Goal: Task Accomplishment & Management: Manage account settings

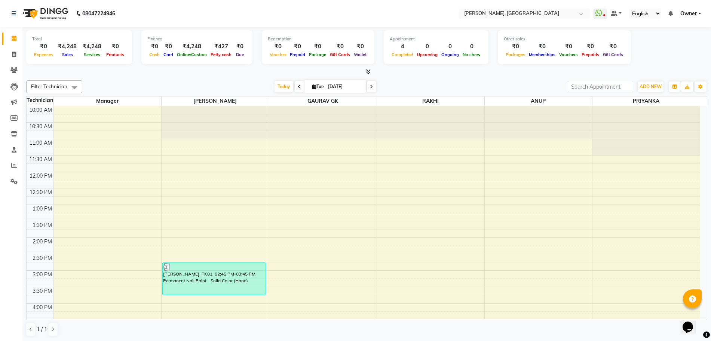
scroll to position [182, 0]
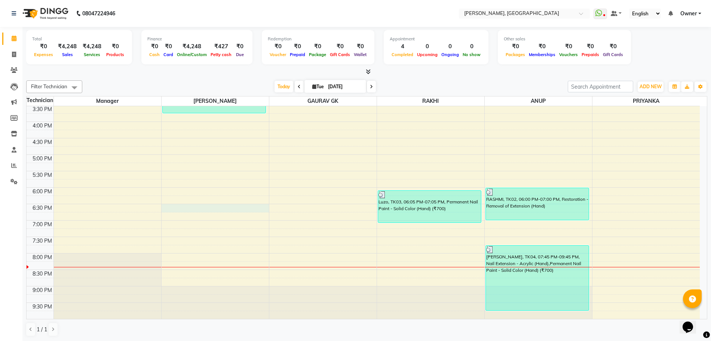
click at [171, 207] on div "10:00 AM 10:30 AM 11:00 AM 11:30 AM 12:00 PM 12:30 PM 1:00 PM 1:30 PM 2:00 PM 2…" at bounding box center [363, 121] width 673 height 394
select select "68414"
select select "1110"
select select "tentative"
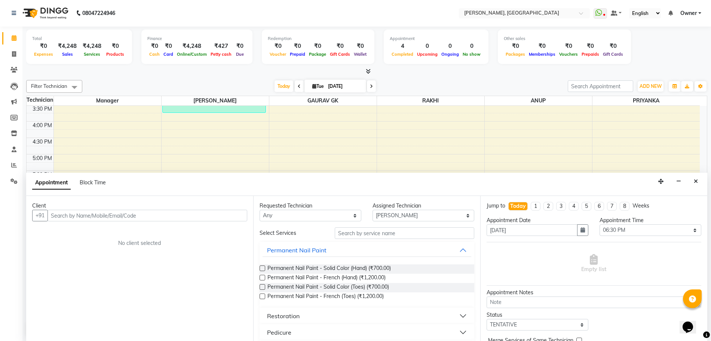
click at [262, 268] on label at bounding box center [262, 268] width 6 height 6
click at [262, 268] on input "checkbox" at bounding box center [261, 269] width 5 height 5
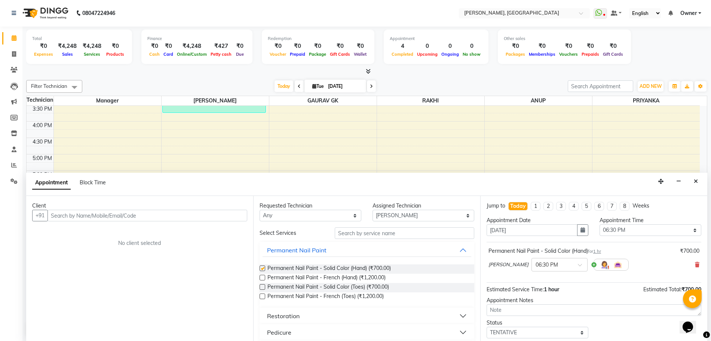
checkbox input "false"
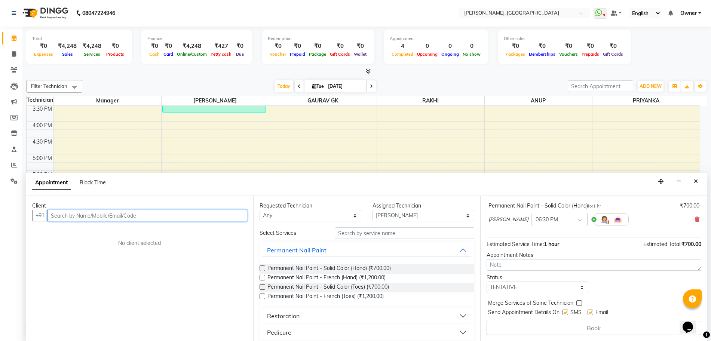
click at [244, 218] on input "text" at bounding box center [147, 216] width 200 height 12
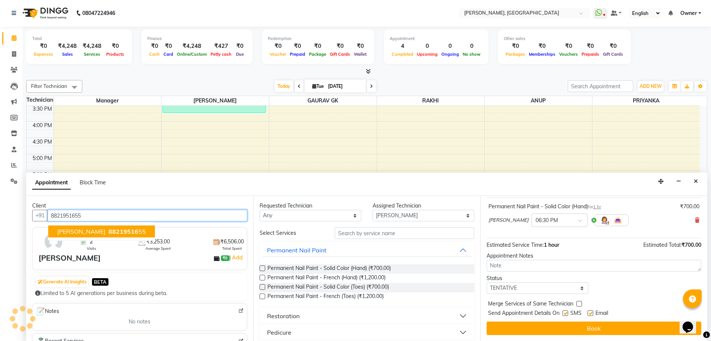
scroll to position [44, 0]
click at [120, 230] on span "8821951655" at bounding box center [126, 231] width 37 height 7
type input "8821951655"
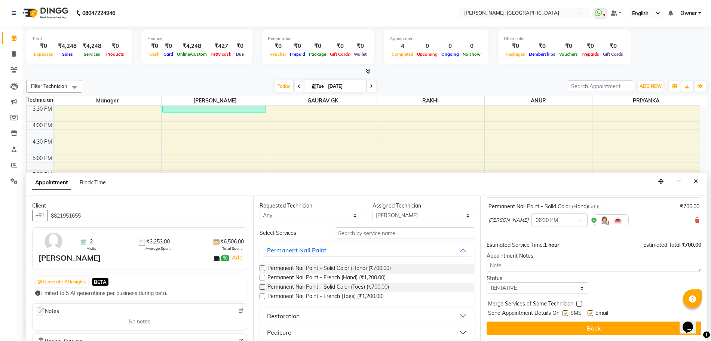
click at [585, 338] on div "Jump to [DATE] 1 2 3 4 5 6 7 8 Weeks Appointment Date [DATE] Appointment Time S…" at bounding box center [593, 268] width 227 height 145
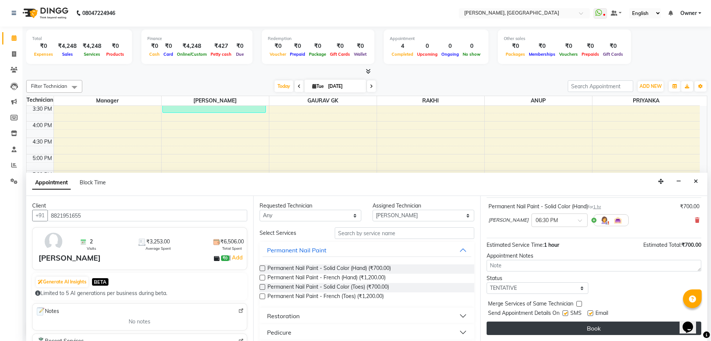
click at [591, 326] on button "Book" at bounding box center [593, 327] width 215 height 13
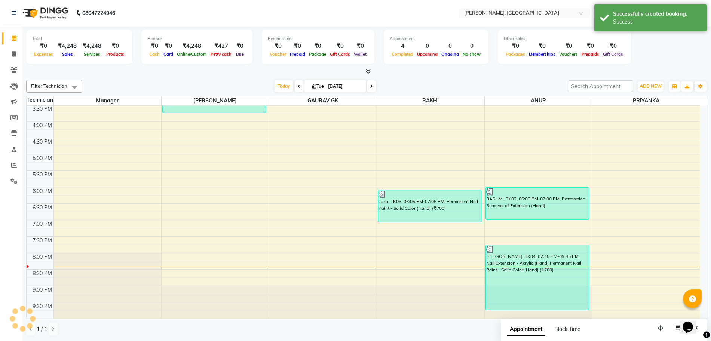
scroll to position [0, 0]
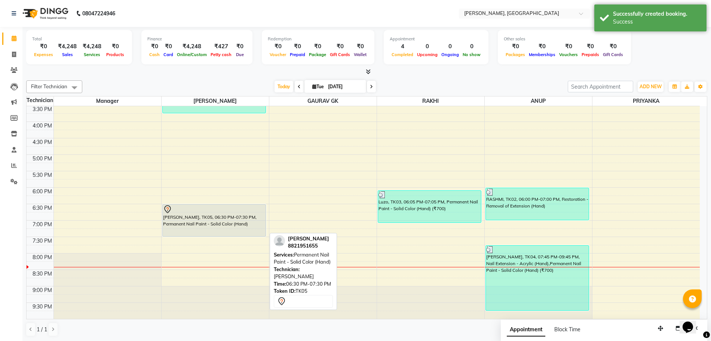
click at [183, 222] on div "[PERSON_NAME], TK05, 06:30 PM-07:30 PM, Permanent Nail Paint - Solid Color (Han…" at bounding box center [214, 220] width 103 height 32
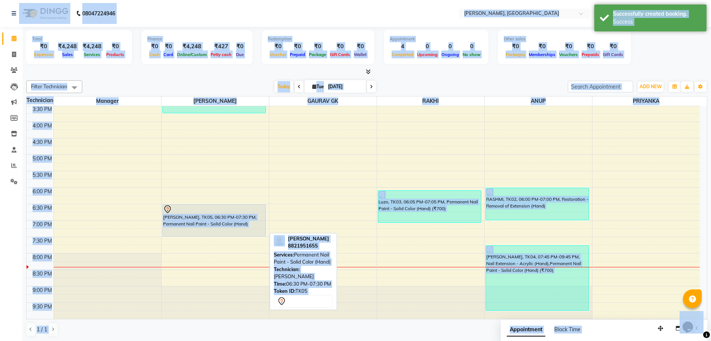
select select "7"
click at [200, 227] on div "[PERSON_NAME], TK05, 06:30 PM-07:30 PM, Permanent Nail Paint - Solid Color (Han…" at bounding box center [214, 220] width 103 height 32
select select "7"
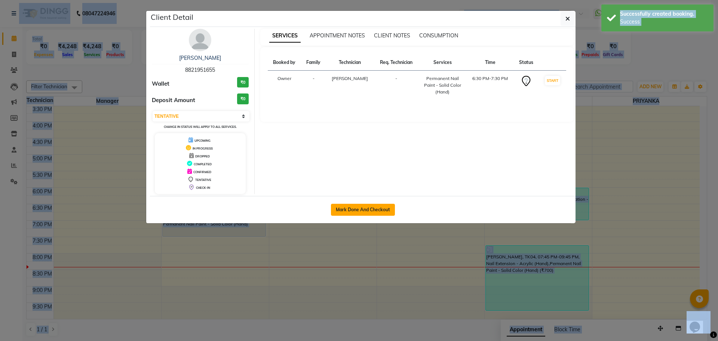
click at [338, 209] on button "Mark Done And Checkout" at bounding box center [363, 210] width 64 height 12
select select "service"
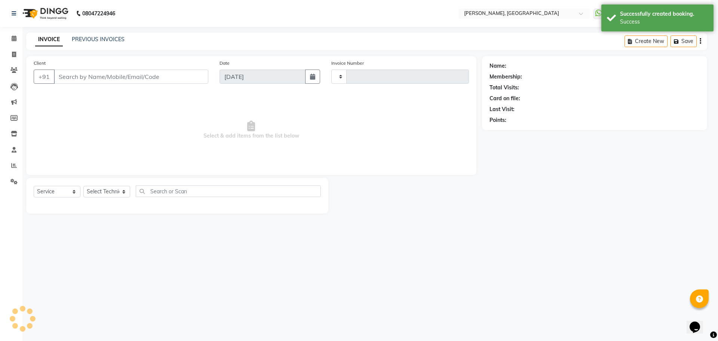
type input "1137"
select select "3"
select select "7674"
type input "8821951655"
select select "68414"
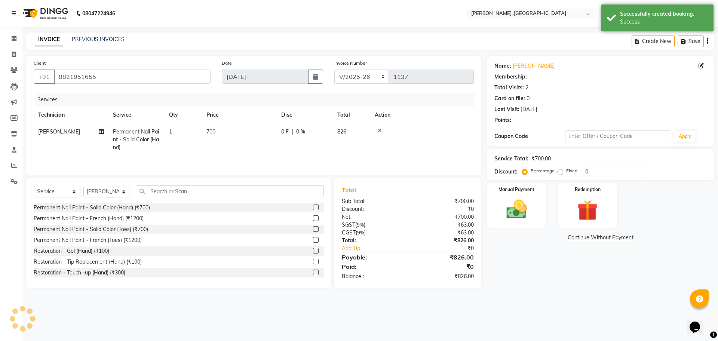
select select "1: Object"
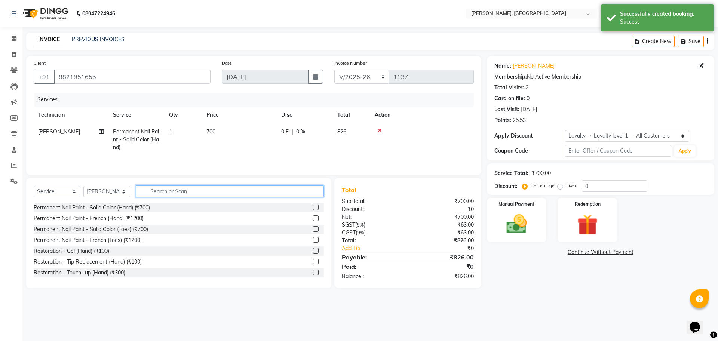
click at [254, 197] on input "text" at bounding box center [230, 191] width 188 height 12
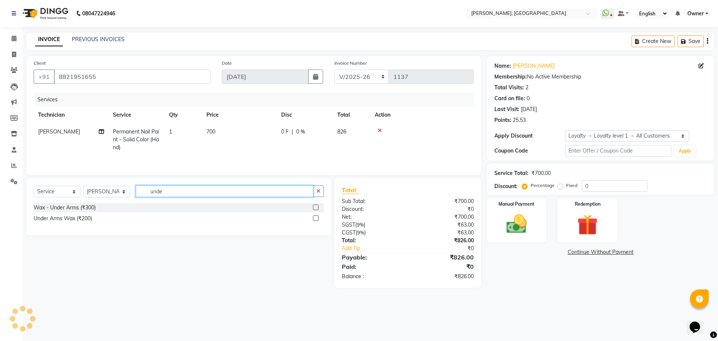
type input "unde"
click at [315, 208] on label at bounding box center [316, 207] width 6 height 6
click at [315, 208] on input "checkbox" at bounding box center [315, 207] width 5 height 5
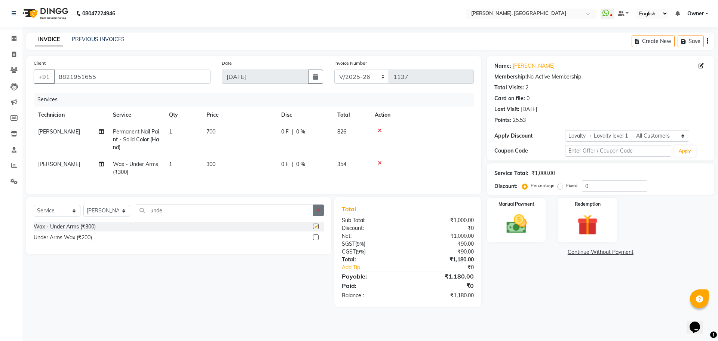
checkbox input "false"
click at [318, 213] on icon "button" at bounding box center [318, 209] width 4 height 5
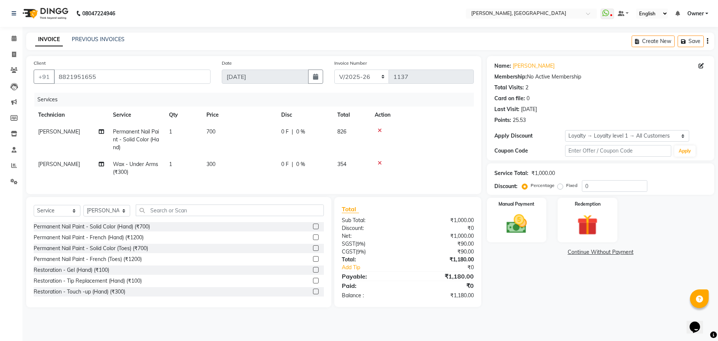
click at [313, 229] on label at bounding box center [316, 227] width 6 height 6
click at [313, 229] on input "checkbox" at bounding box center [315, 226] width 5 height 5
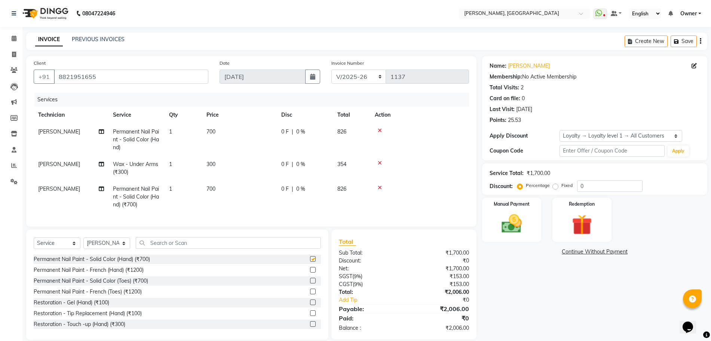
checkbox input "false"
click at [56, 165] on span "[PERSON_NAME]" at bounding box center [59, 164] width 42 height 7
select select "68414"
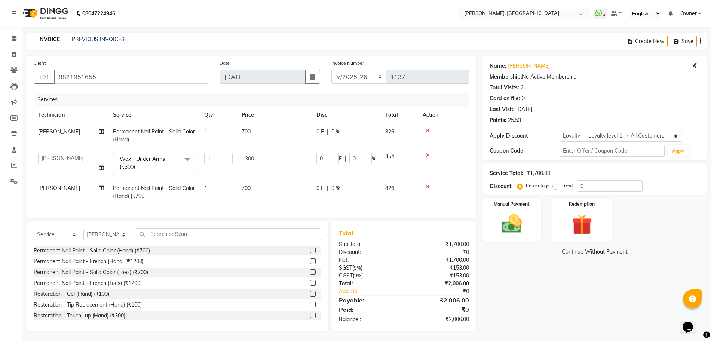
click at [56, 165] on td "ANUP [PERSON_NAME] GK Manager Owner [PERSON_NAME] [PERSON_NAME]" at bounding box center [71, 164] width 75 height 32
click at [61, 158] on select "ANUP [PERSON_NAME] GK Manager Owner [PERSON_NAME] [PERSON_NAME]" at bounding box center [71, 158] width 66 height 12
click at [71, 226] on div "Client [PHONE_NUMBER] Date [DATE] Invoice Number BTH/2025-26 RED/2025-26 V/2025…" at bounding box center [251, 193] width 461 height 275
select select "79631"
click at [57, 189] on span "[PERSON_NAME]" at bounding box center [59, 188] width 42 height 7
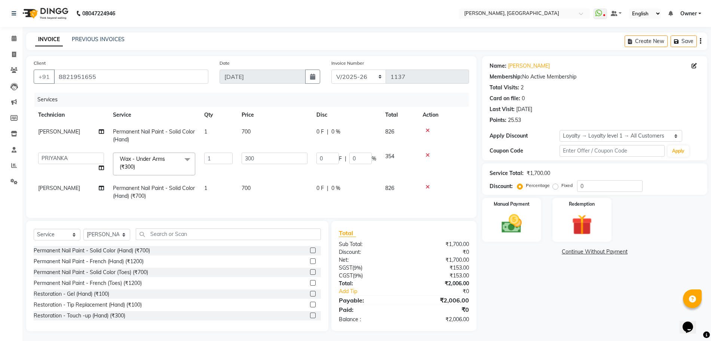
select select "68414"
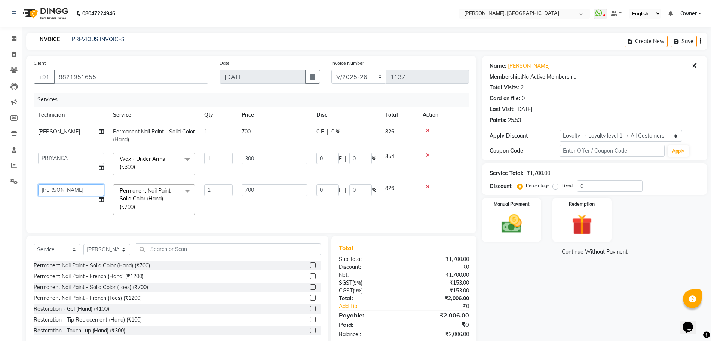
click at [58, 188] on select "ANUP [PERSON_NAME] GK Manager Owner [PERSON_NAME] [PERSON_NAME]" at bounding box center [71, 190] width 66 height 12
select select "79631"
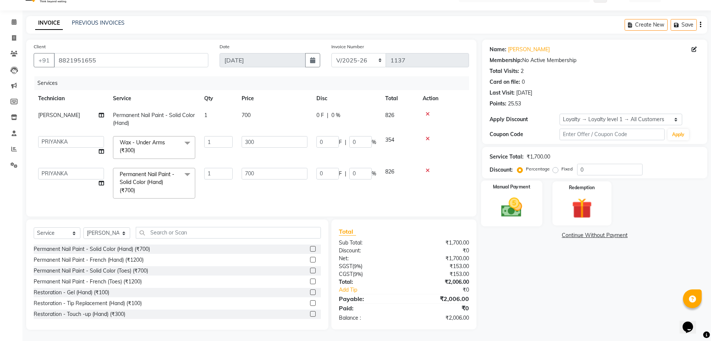
click at [524, 195] on img at bounding box center [511, 207] width 34 height 24
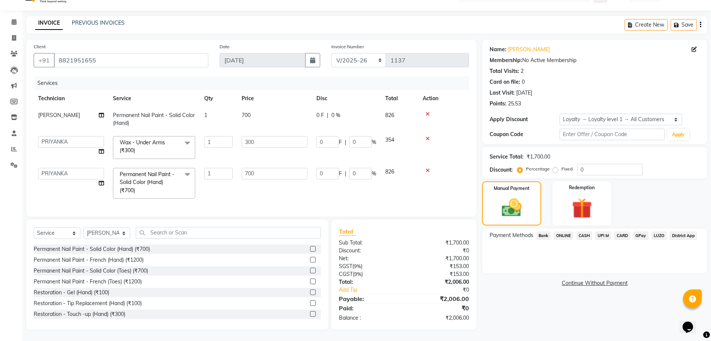
click at [621, 231] on span "CARD" at bounding box center [622, 235] width 16 height 9
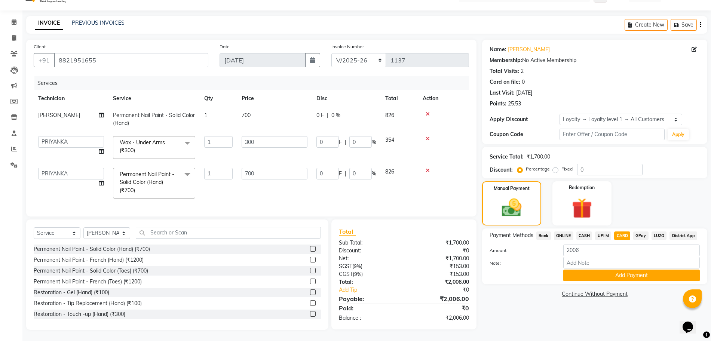
click at [430, 309] on div "₹0" at bounding box center [439, 308] width 71 height 9
click at [620, 272] on button "Add Payment" at bounding box center [631, 275] width 136 height 12
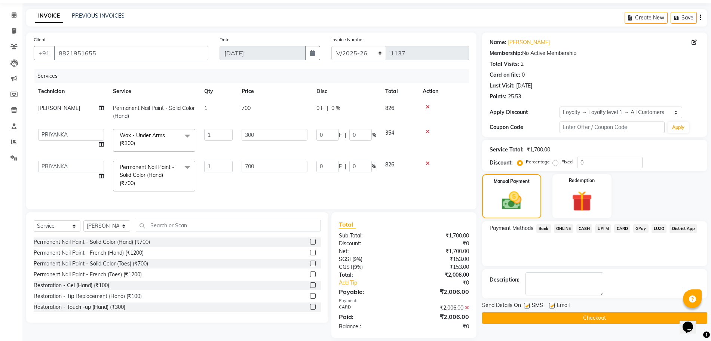
scroll to position [76, 0]
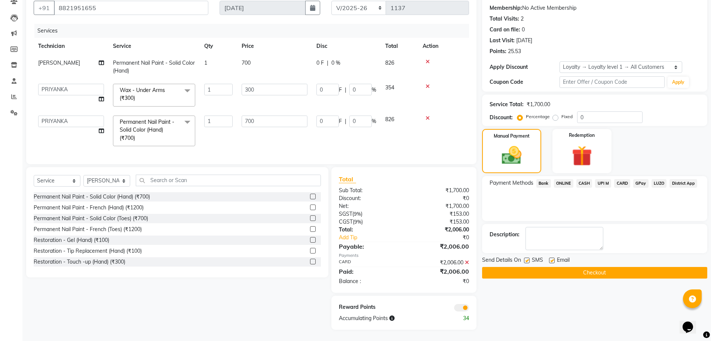
click at [607, 267] on button "Checkout" at bounding box center [594, 273] width 225 height 12
click at [607, 267] on div "Checkout" at bounding box center [594, 273] width 225 height 12
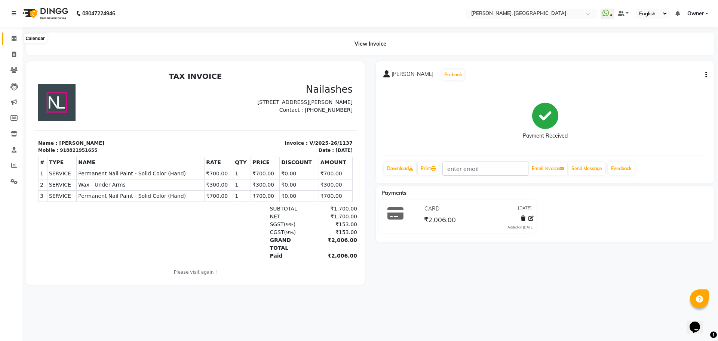
click at [13, 39] on icon at bounding box center [14, 39] width 5 height 6
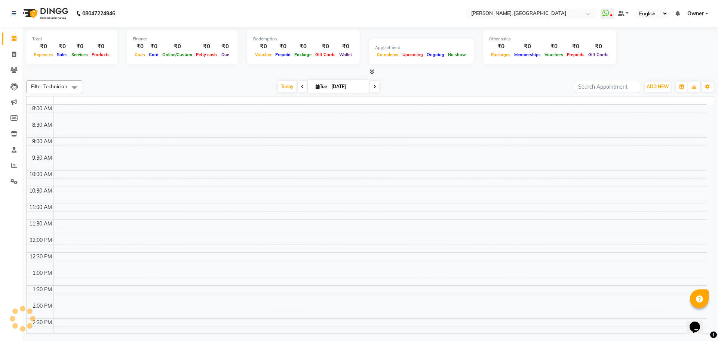
click at [13, 39] on icon at bounding box center [14, 39] width 5 height 6
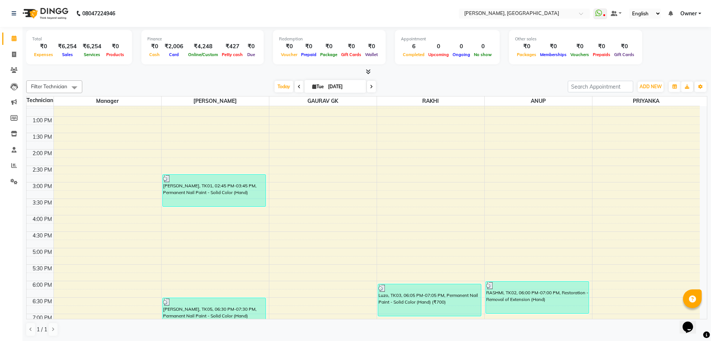
scroll to position [41, 0]
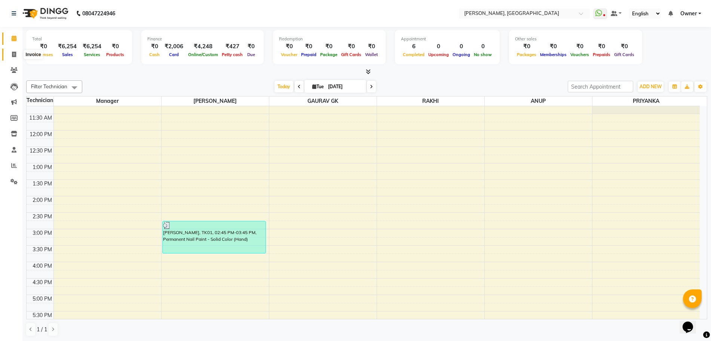
click at [13, 56] on icon at bounding box center [14, 55] width 4 height 6
select select "service"
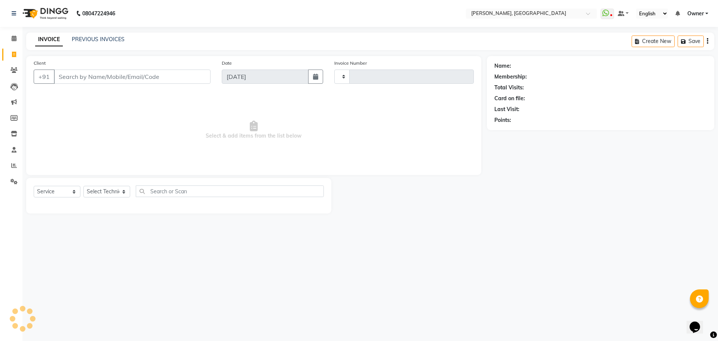
type input "1138"
select select "7674"
click at [6, 166] on link "Reports" at bounding box center [11, 166] width 18 height 12
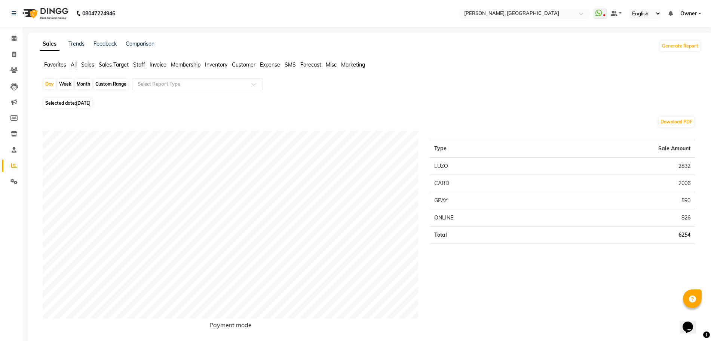
click at [77, 85] on div "Month" at bounding box center [83, 84] width 17 height 10
select select "9"
select select "2025"
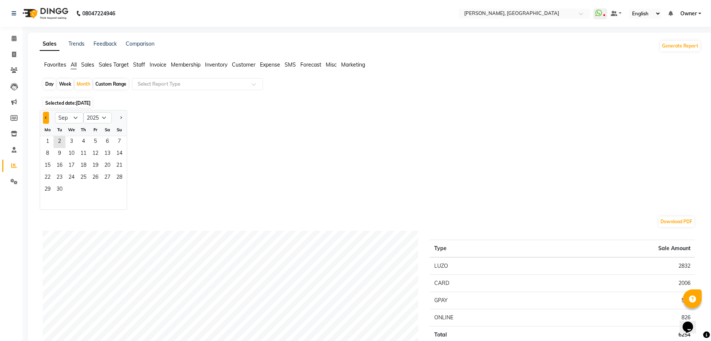
click at [46, 119] on button "Previous month" at bounding box center [46, 118] width 6 height 12
select select "8"
click at [120, 190] on span "31" at bounding box center [119, 190] width 12 height 12
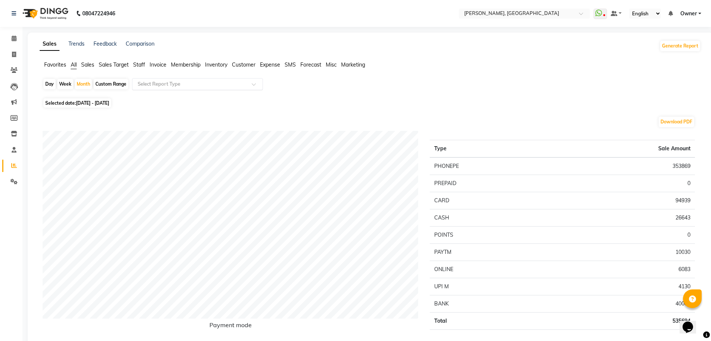
click at [261, 83] on div at bounding box center [197, 83] width 130 height 7
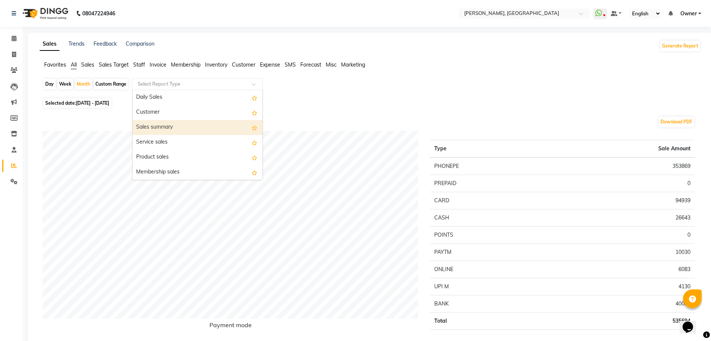
click at [186, 122] on div "Sales summary" at bounding box center [197, 127] width 130 height 15
select select "full_report"
select select "csv"
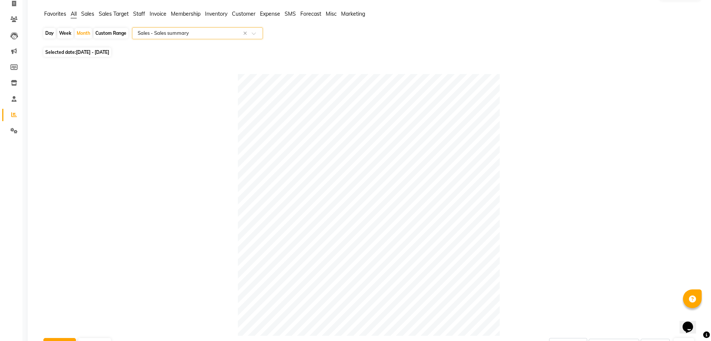
scroll to position [47, 0]
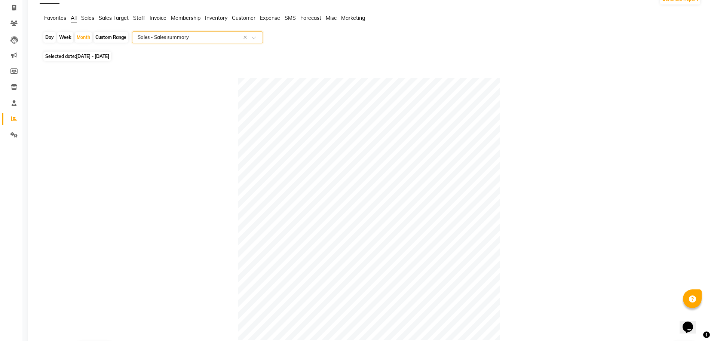
click at [137, 18] on span "Staff" at bounding box center [139, 18] width 12 height 7
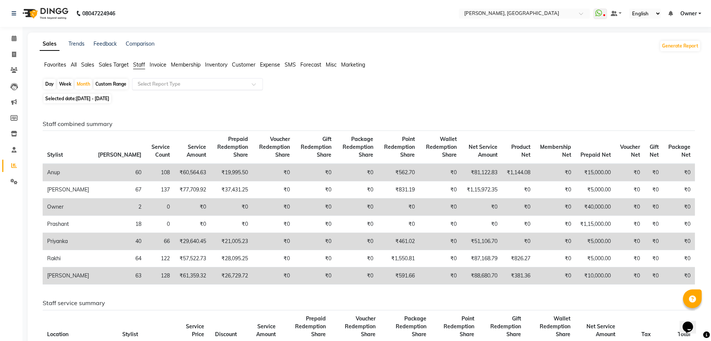
click at [160, 79] on div "Select Report Type" at bounding box center [197, 84] width 131 height 12
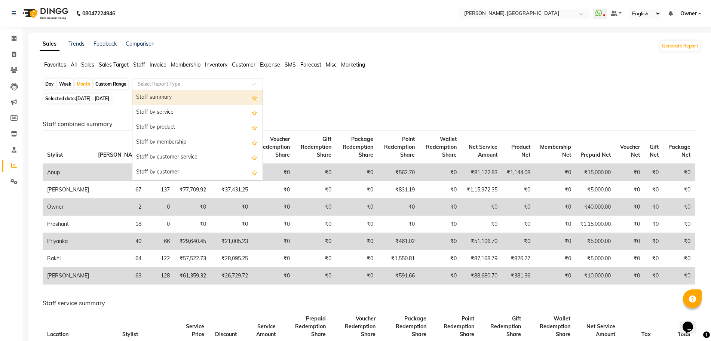
click at [196, 95] on div "Staff summary" at bounding box center [197, 97] width 130 height 15
select select "full_report"
select select "csv"
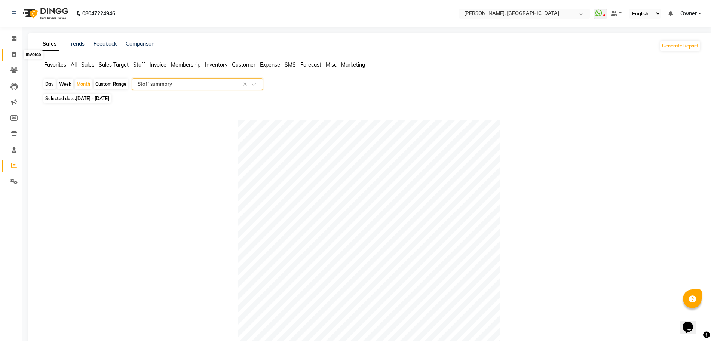
click at [13, 57] on icon at bounding box center [14, 55] width 4 height 6
select select "service"
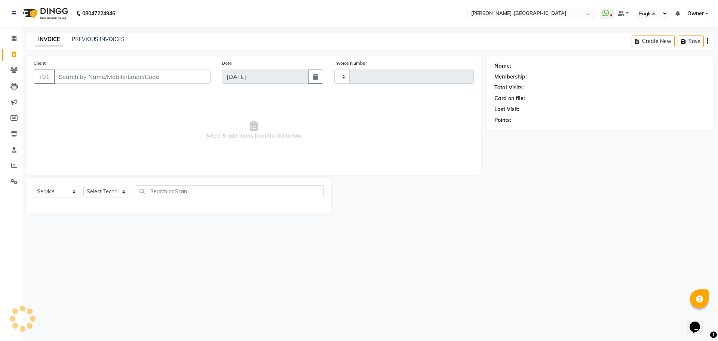
type input "1138"
select select "7674"
click at [12, 38] on icon at bounding box center [14, 39] width 5 height 6
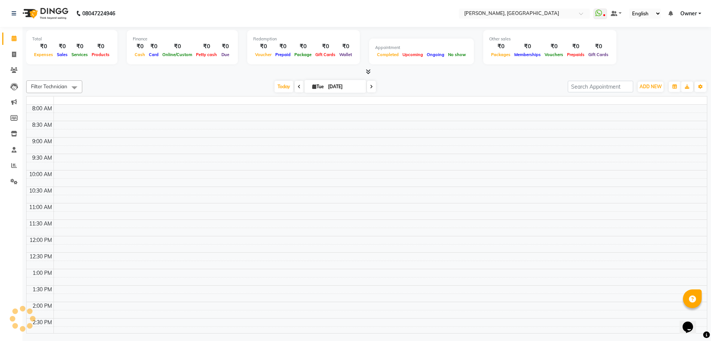
click at [12, 38] on icon at bounding box center [14, 39] width 5 height 6
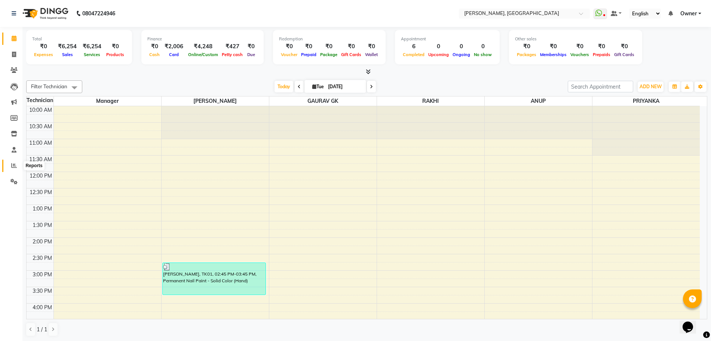
click at [16, 163] on icon at bounding box center [14, 166] width 6 height 6
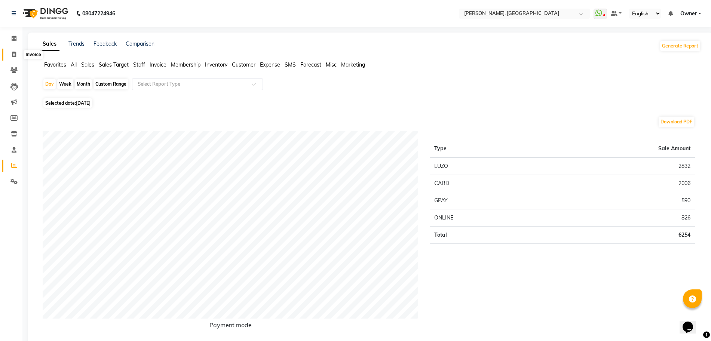
click at [15, 57] on icon at bounding box center [14, 55] width 4 height 6
select select "service"
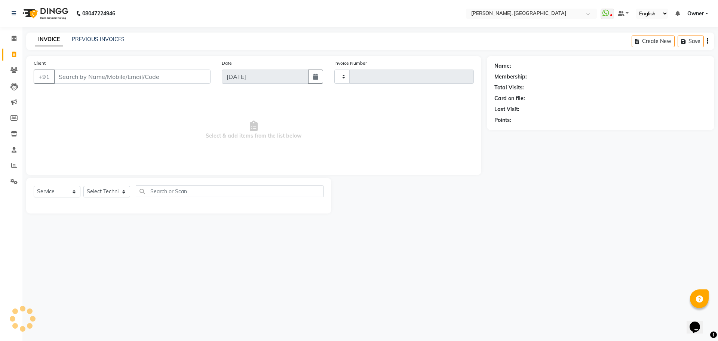
type input "1138"
select select "7674"
click at [16, 41] on span at bounding box center [13, 38] width 13 height 9
